Goal: Register for event/course

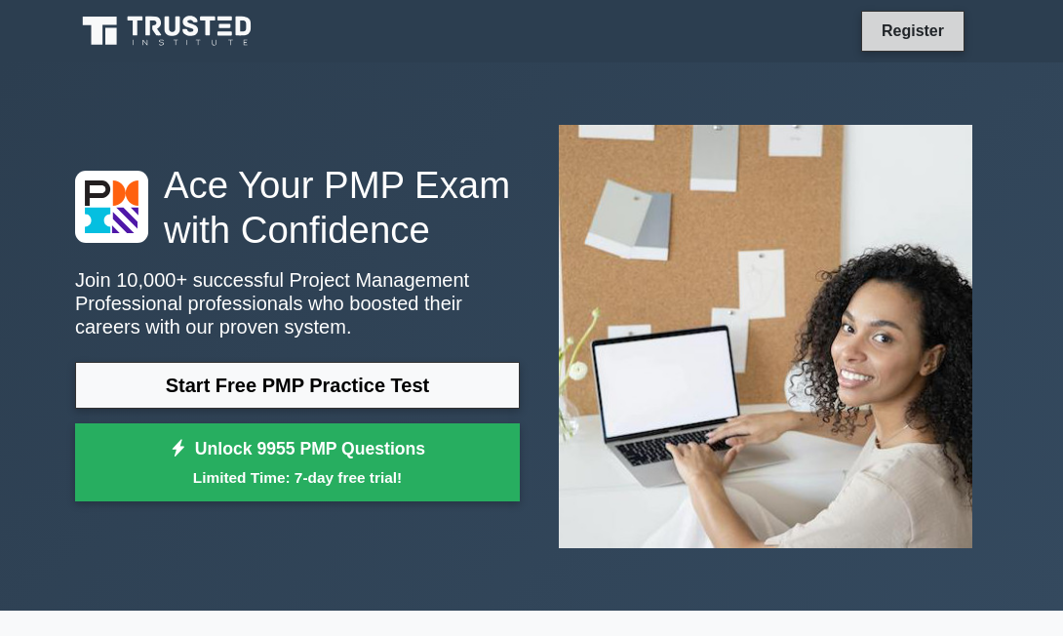
click at [904, 34] on link "Register" at bounding box center [912, 31] width 86 height 24
